Goal: Transaction & Acquisition: Purchase product/service

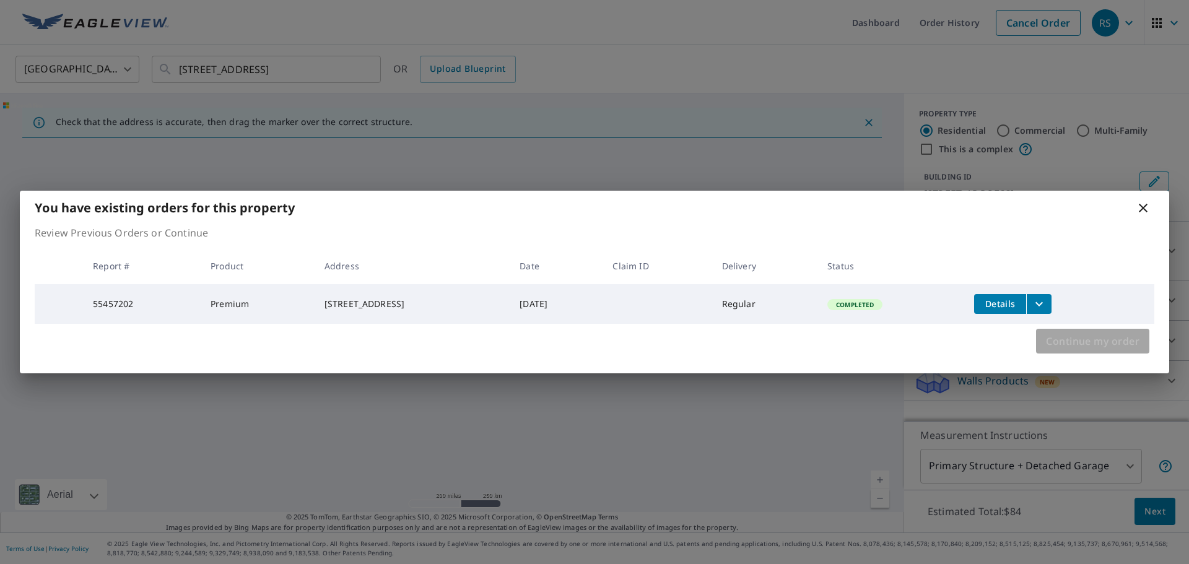
click at [1064, 341] on span "Continue my order" at bounding box center [1093, 341] width 94 height 17
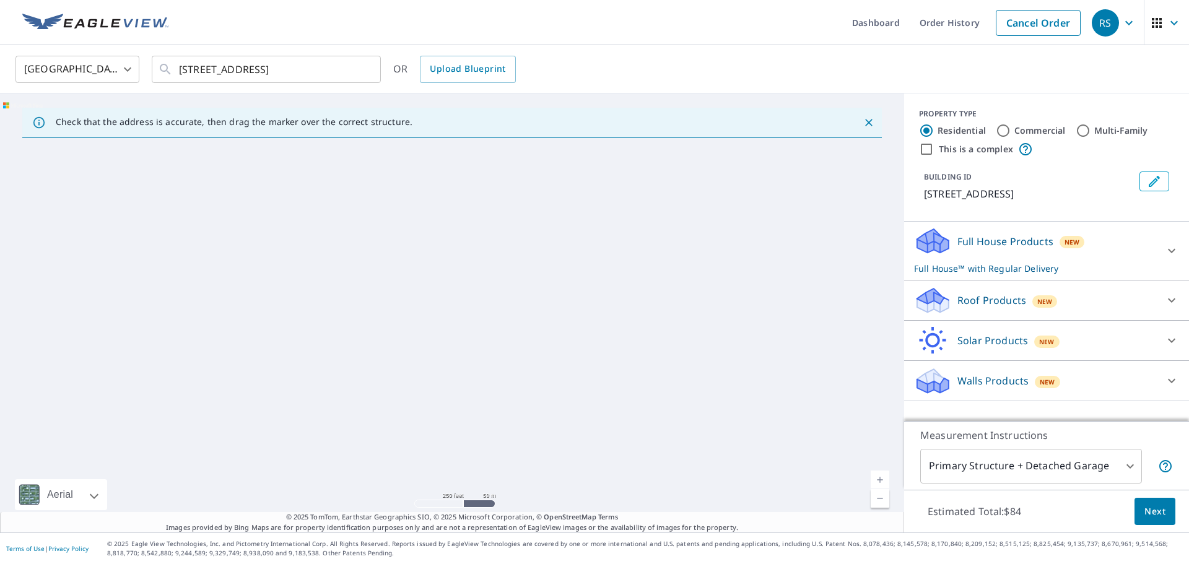
click at [1032, 304] on div "New" at bounding box center [1044, 301] width 25 height 12
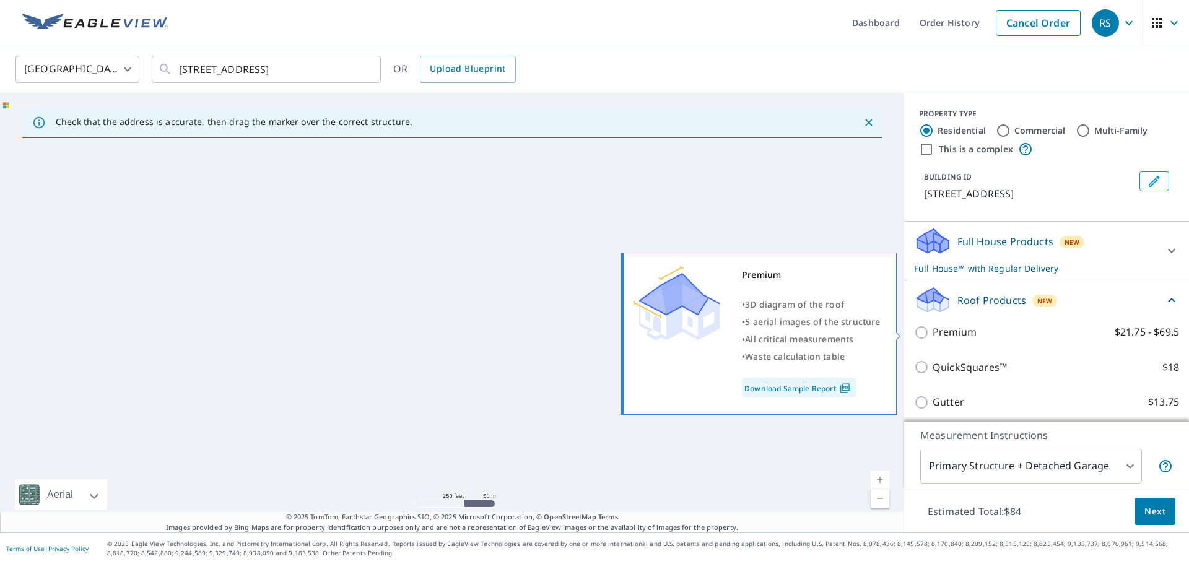
click at [940, 329] on p "Premium" at bounding box center [955, 331] width 44 height 15
click at [933, 329] on input "Premium $21.75 - $69.5" at bounding box center [923, 332] width 19 height 15
checkbox input "true"
checkbox input "false"
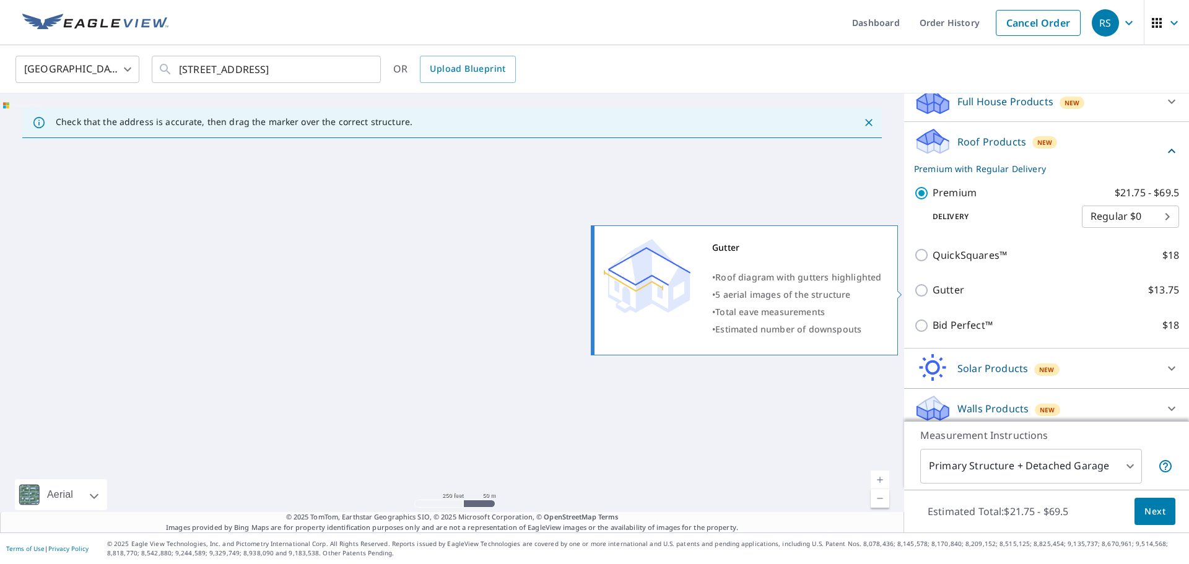
scroll to position [148, 0]
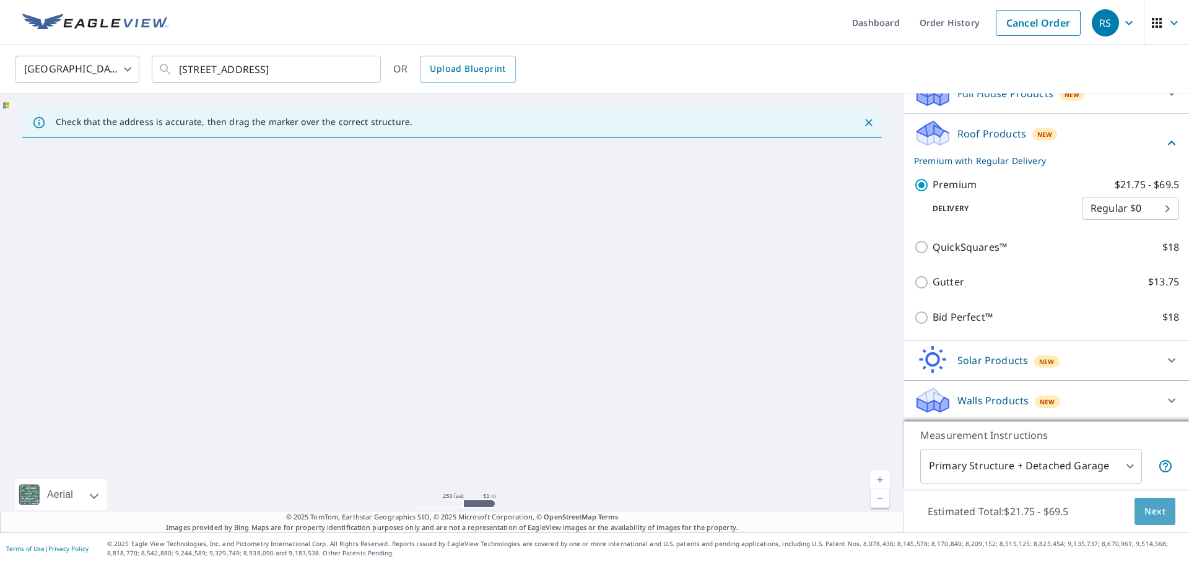
click at [1144, 505] on span "Next" at bounding box center [1154, 511] width 21 height 15
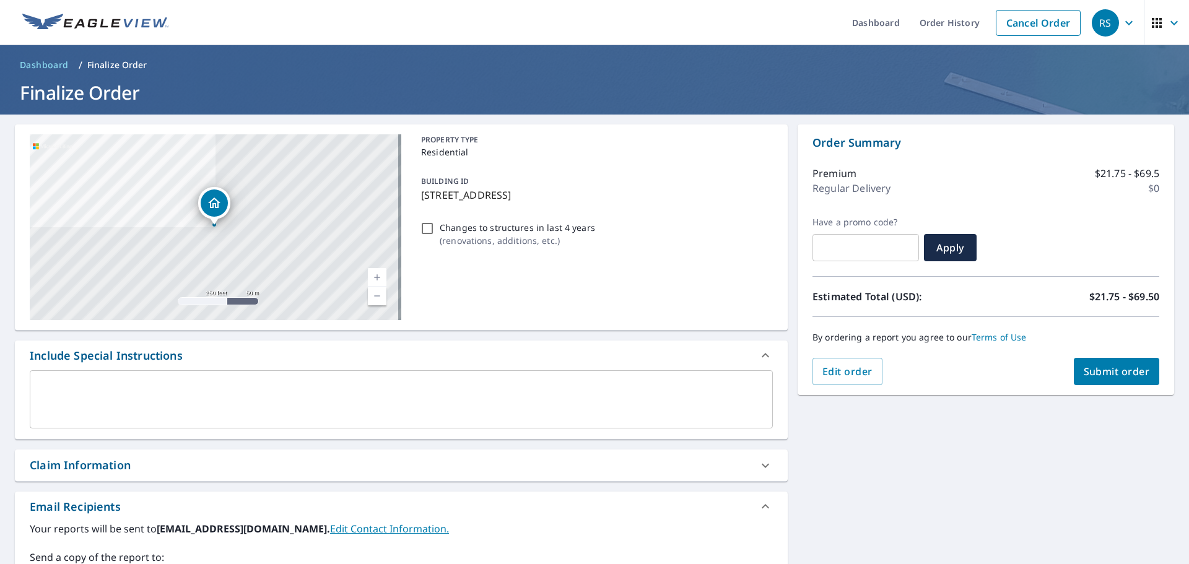
click at [1108, 367] on span "Submit order" at bounding box center [1117, 372] width 66 height 14
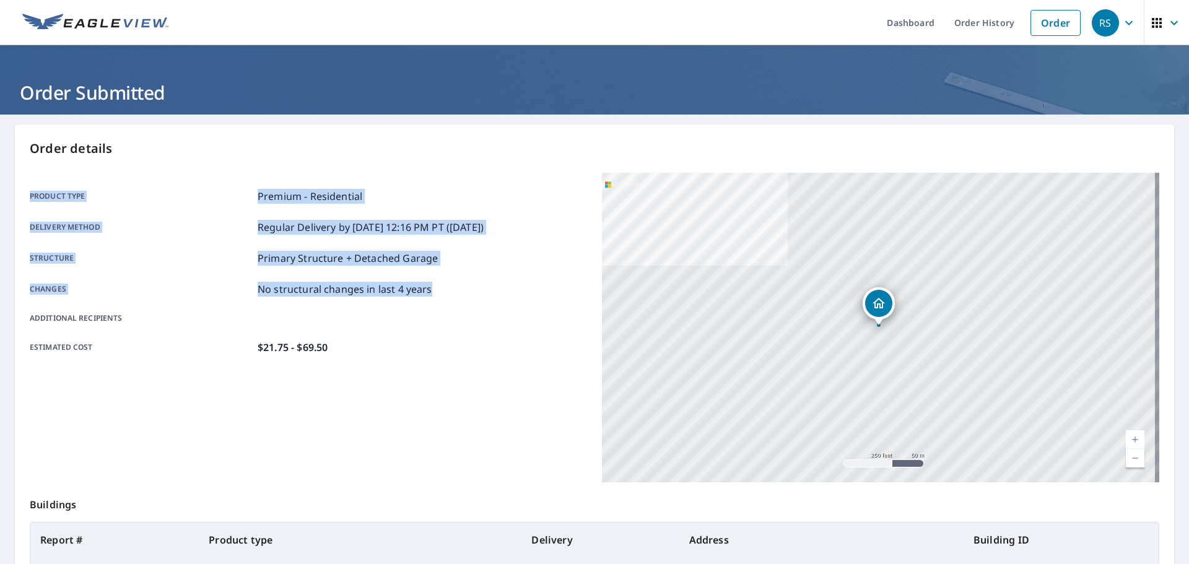
drag, startPoint x: 446, startPoint y: 288, endPoint x: 1, endPoint y: 196, distance: 454.5
click at [1, 196] on main "Order details Product type Premium - Residential Delivery method Regular Delive…" at bounding box center [594, 406] width 1189 height 583
click at [311, 160] on div "Order details Product type Premium - Residential Delivery method Regular Delive…" at bounding box center [594, 405] width 1159 height 563
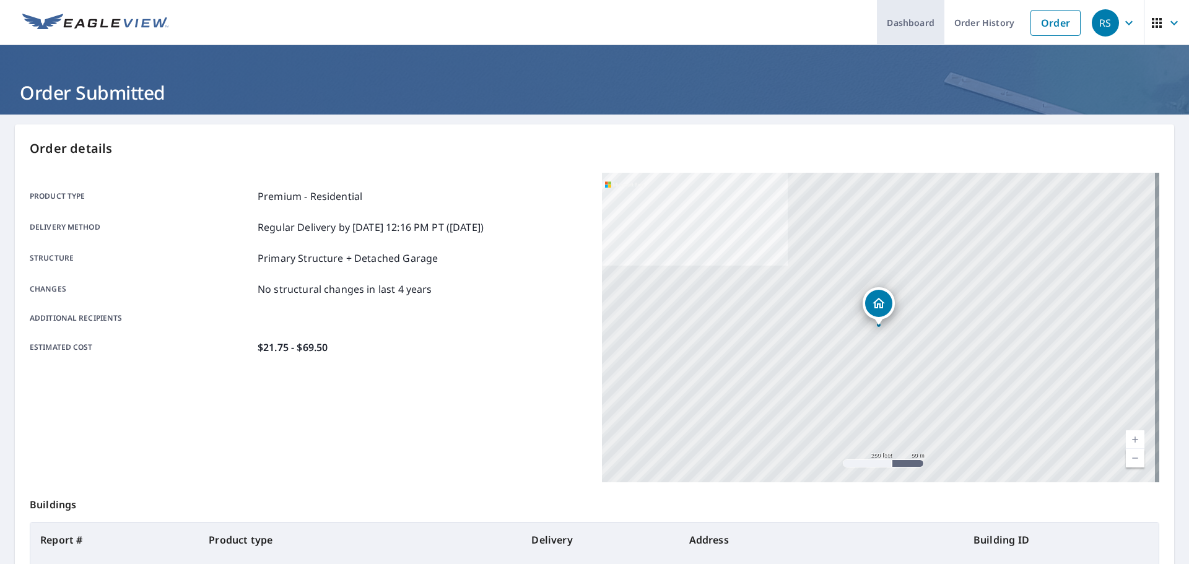
click at [911, 19] on link "Dashboard" at bounding box center [910, 22] width 67 height 45
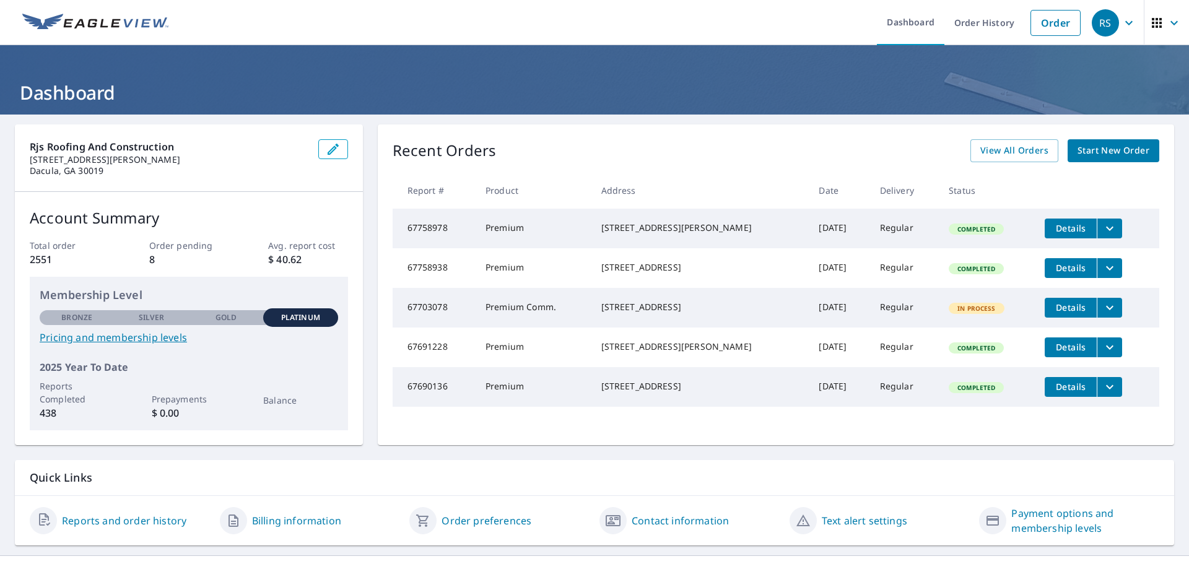
click at [1103, 278] on button "filesDropdownBtn-67758938" at bounding box center [1109, 268] width 25 height 20
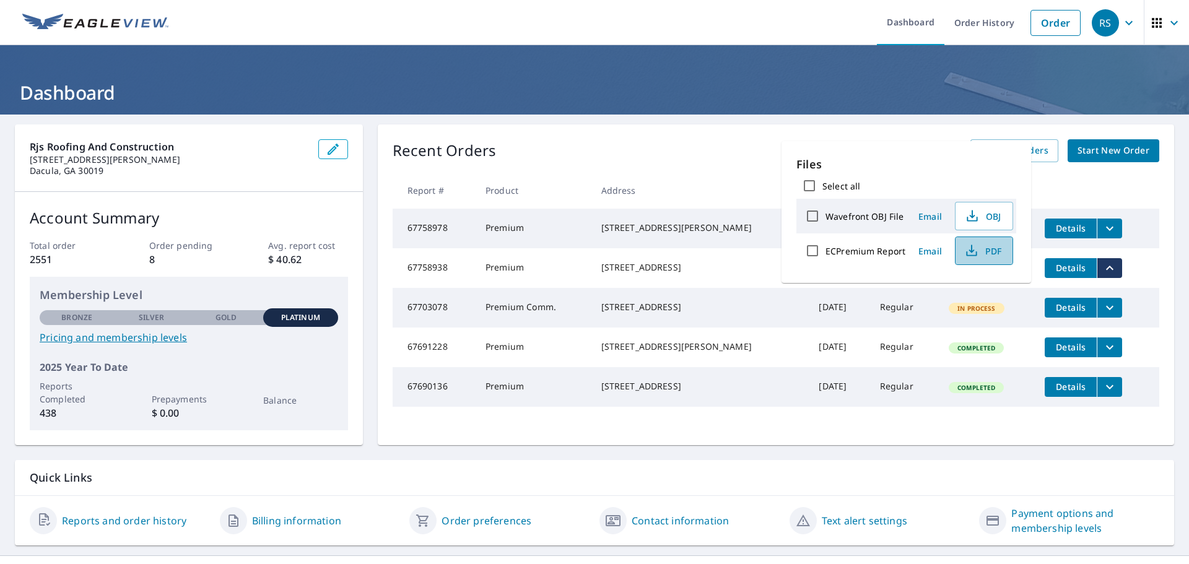
click at [966, 252] on icon "button" at bounding box center [971, 253] width 11 height 5
click at [758, 130] on div "Recent Orders View All Orders Start New Order Report # Product Address Date Del…" at bounding box center [776, 284] width 796 height 321
